Goal: Transaction & Acquisition: Obtain resource

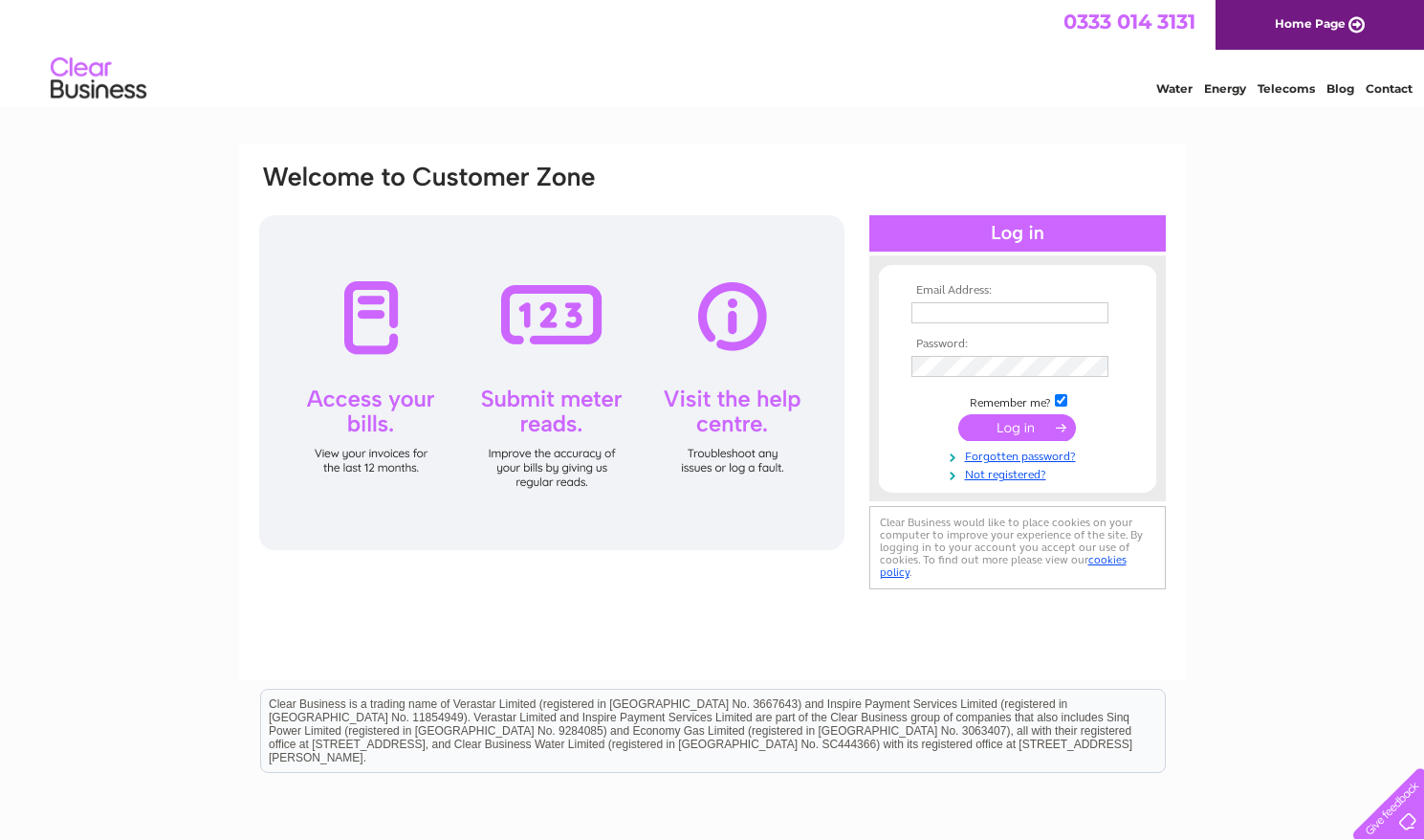
type input "[EMAIL_ADDRESS][DOMAIN_NAME]"
click at [1008, 427] on input "submit" at bounding box center [1018, 428] width 118 height 27
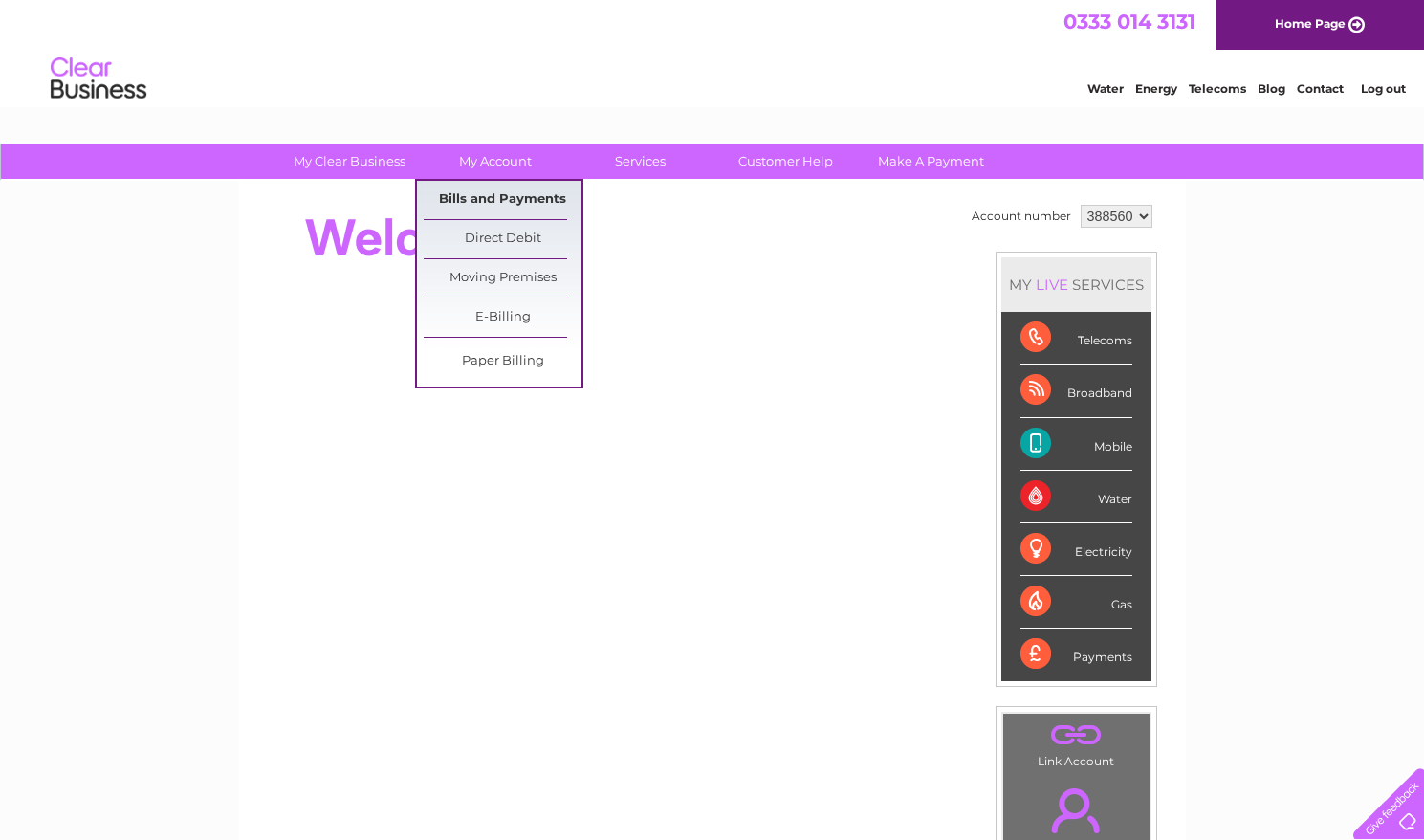
click at [493, 199] on link "Bills and Payments" at bounding box center [502, 200] width 157 height 39
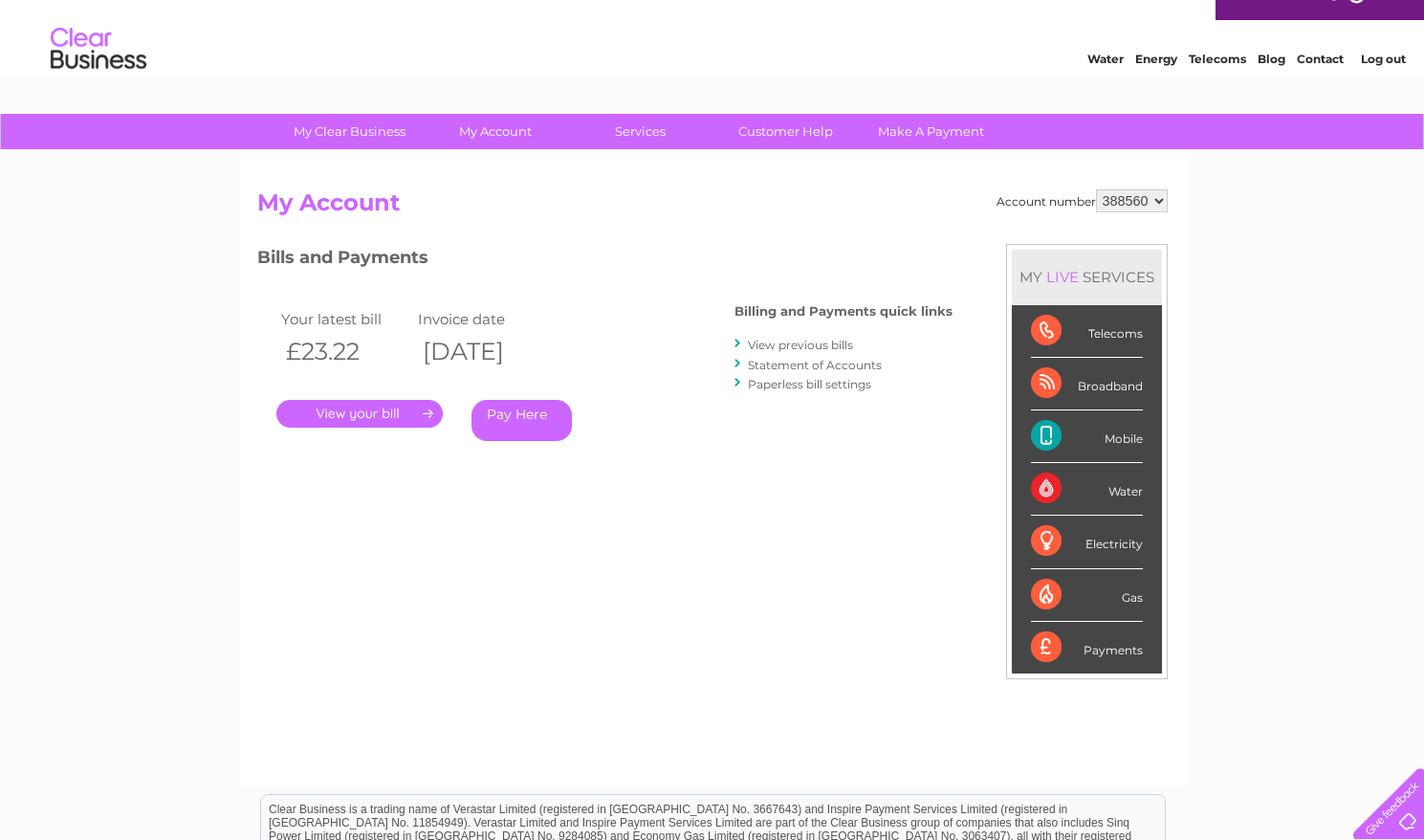
scroll to position [29, 0]
click at [346, 410] on link "." at bounding box center [359, 414] width 166 height 28
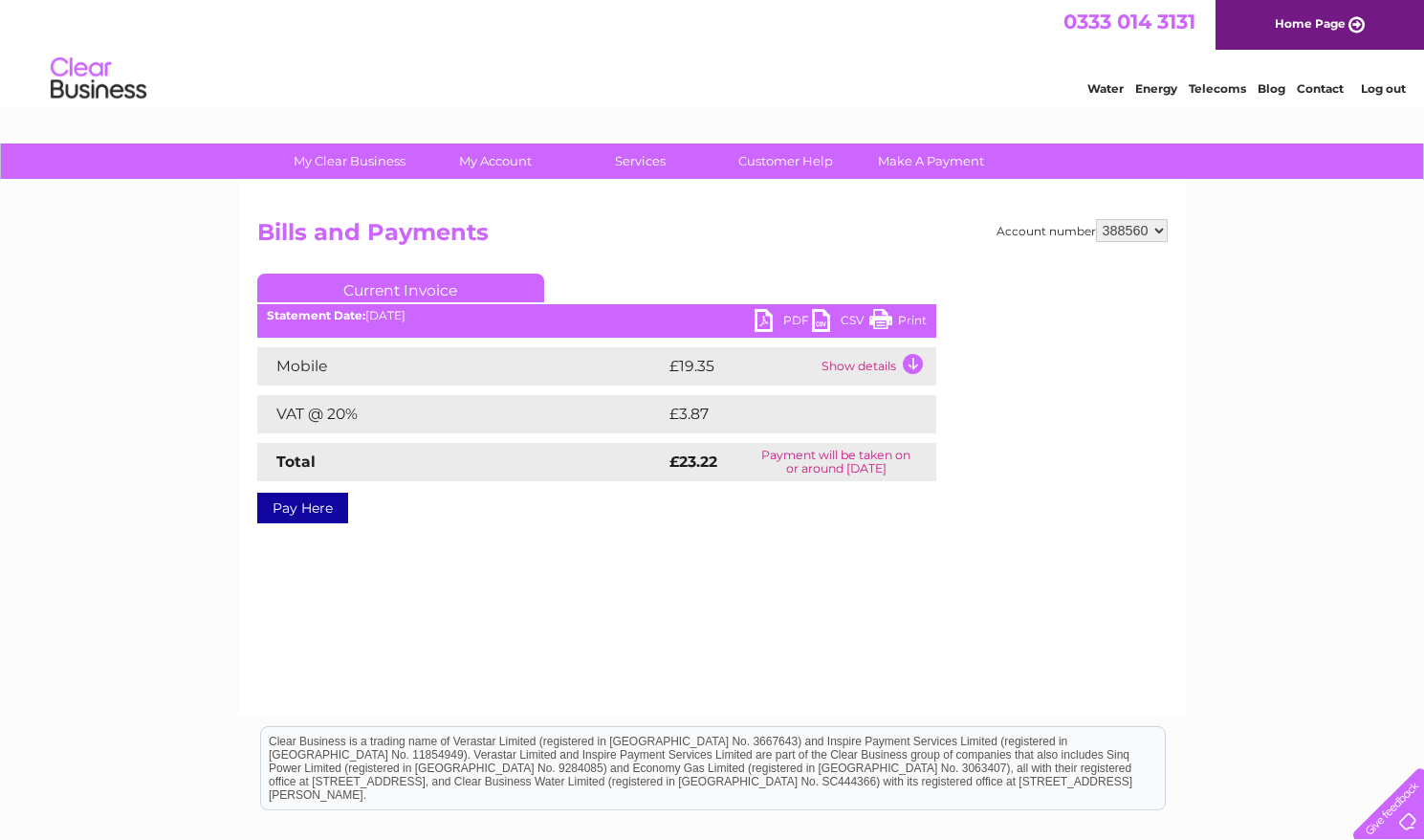
click at [758, 310] on link "PDF" at bounding box center [783, 322] width 57 height 28
click at [760, 315] on link "PDF" at bounding box center [783, 322] width 57 height 28
